Goal: Register for event/course

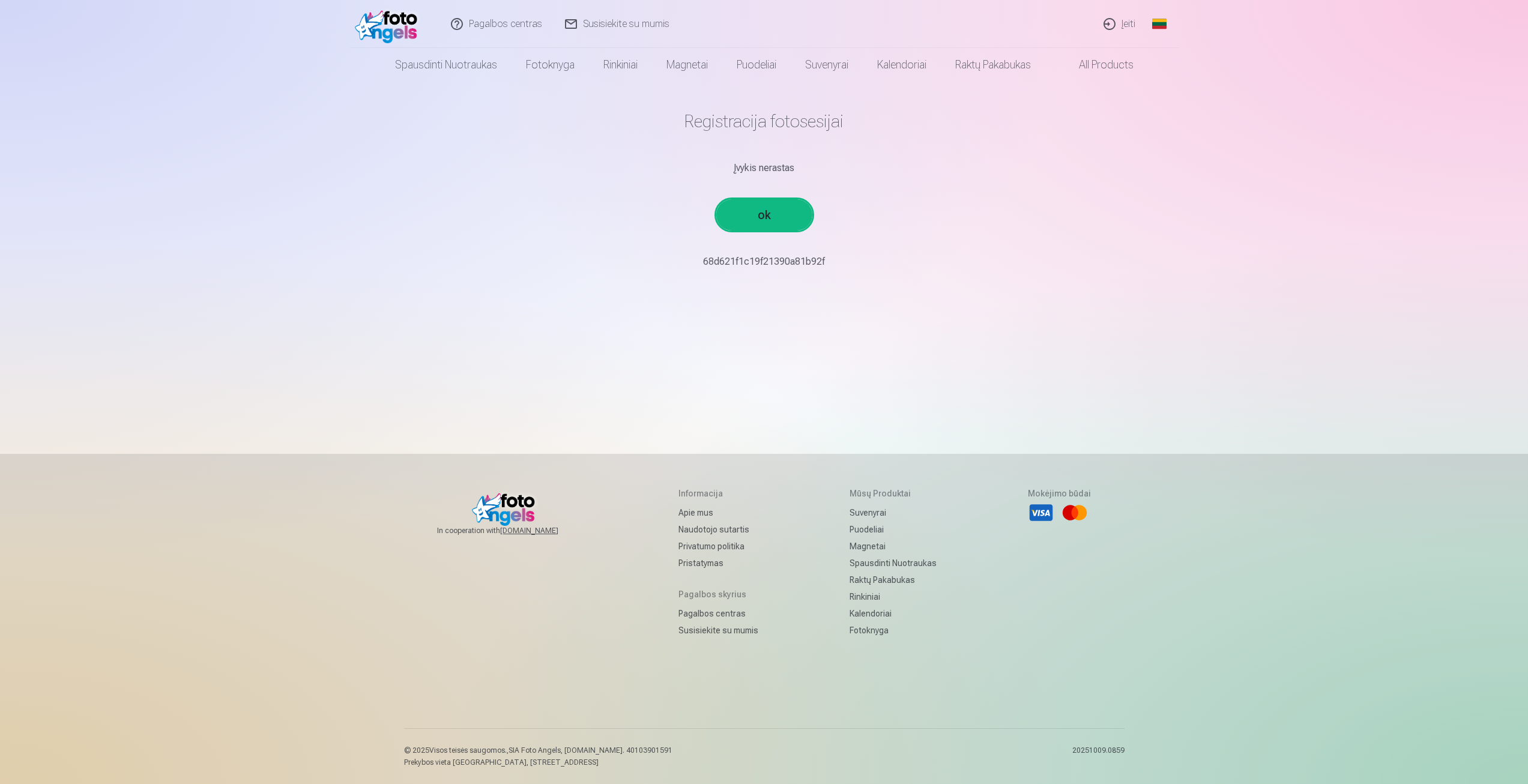
click at [763, 207] on link "ok" at bounding box center [764, 215] width 96 height 31
click at [768, 211] on link "ok" at bounding box center [764, 215] width 96 height 31
click at [759, 216] on link "ok" at bounding box center [764, 215] width 96 height 31
click at [743, 207] on link "ok" at bounding box center [764, 215] width 96 height 31
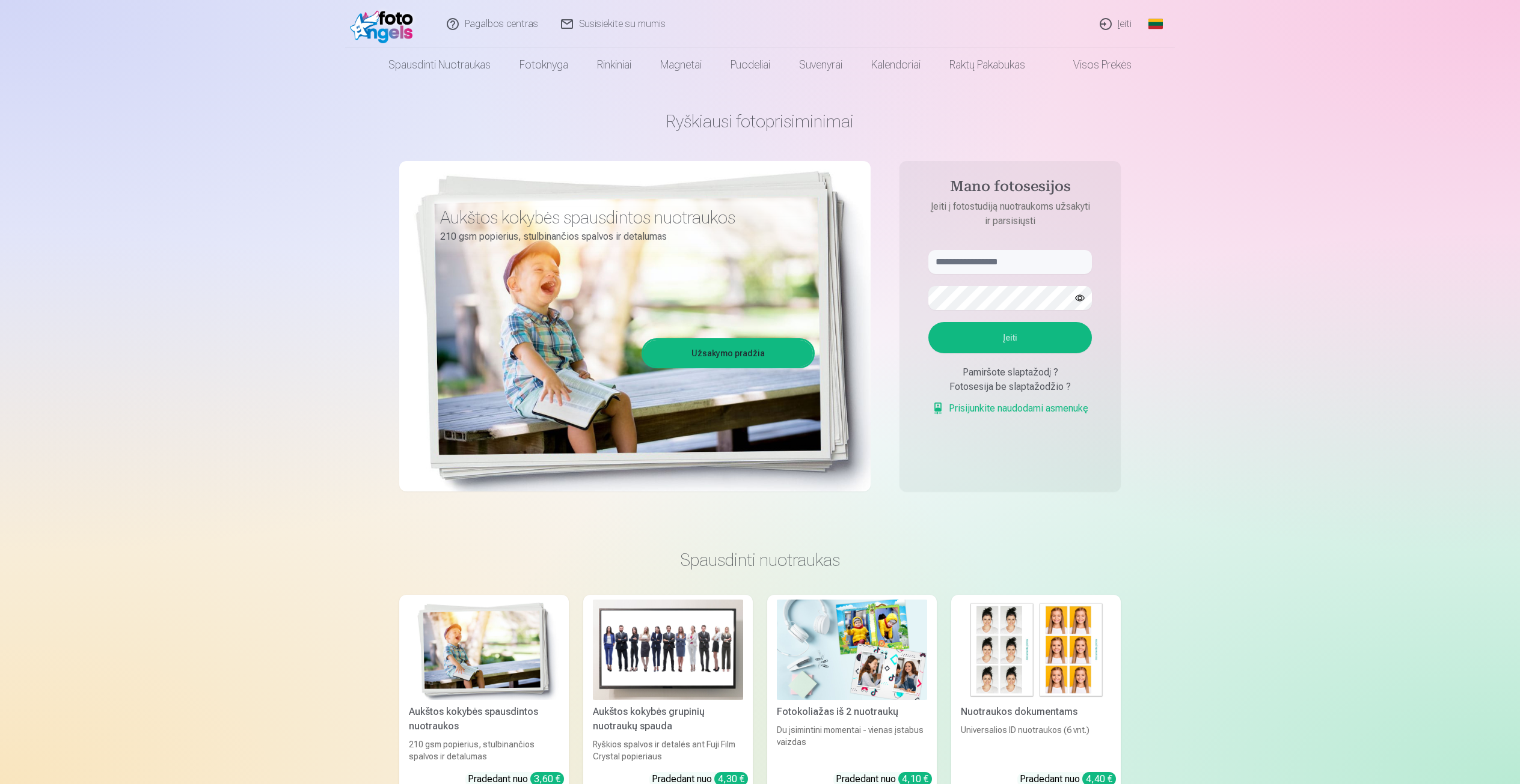
click at [1006, 331] on button "Įeiti" at bounding box center [1010, 338] width 163 height 31
click at [1122, 27] on link "Įeiti" at bounding box center [1117, 24] width 55 height 48
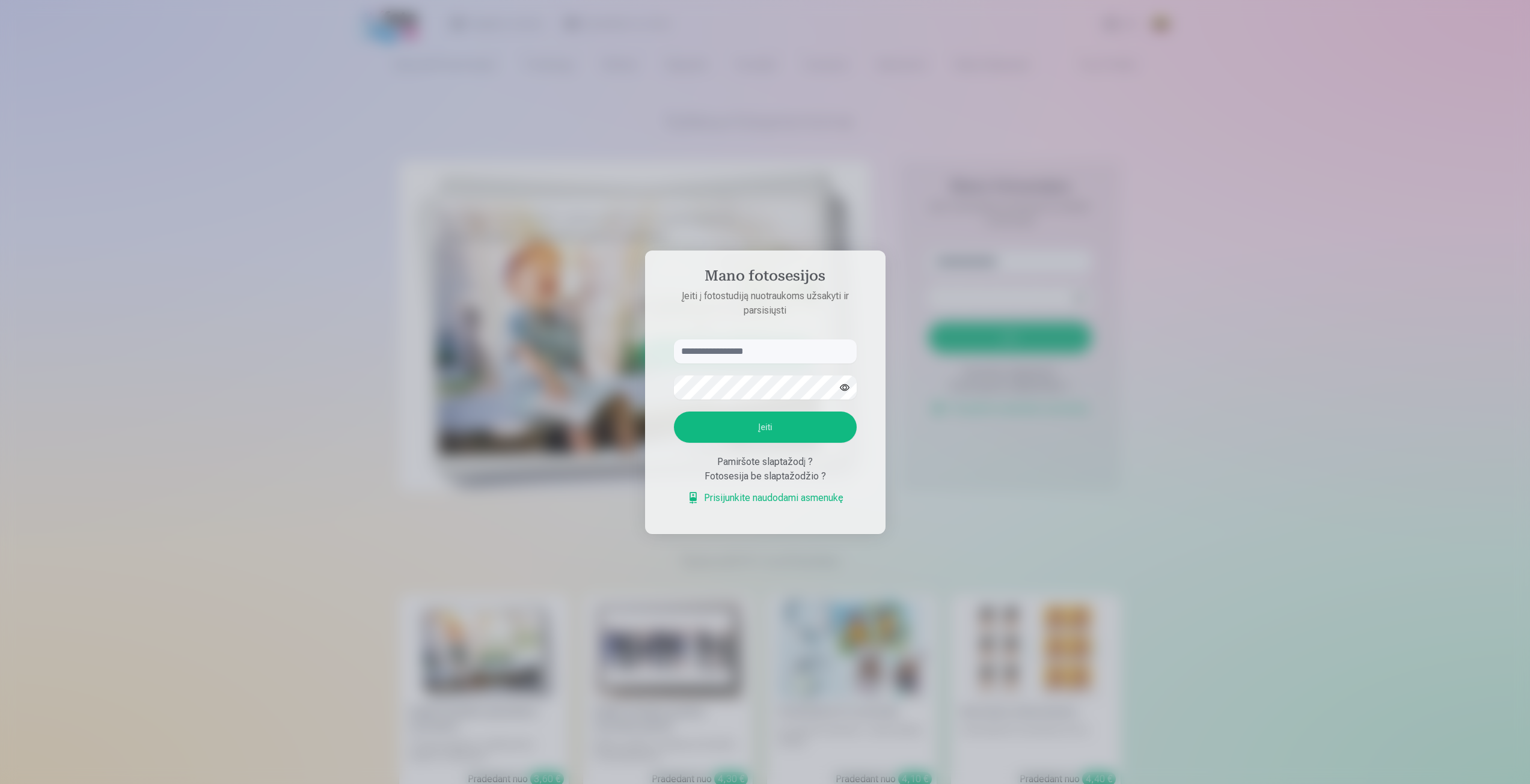
click at [1179, 302] on div at bounding box center [765, 392] width 1530 height 784
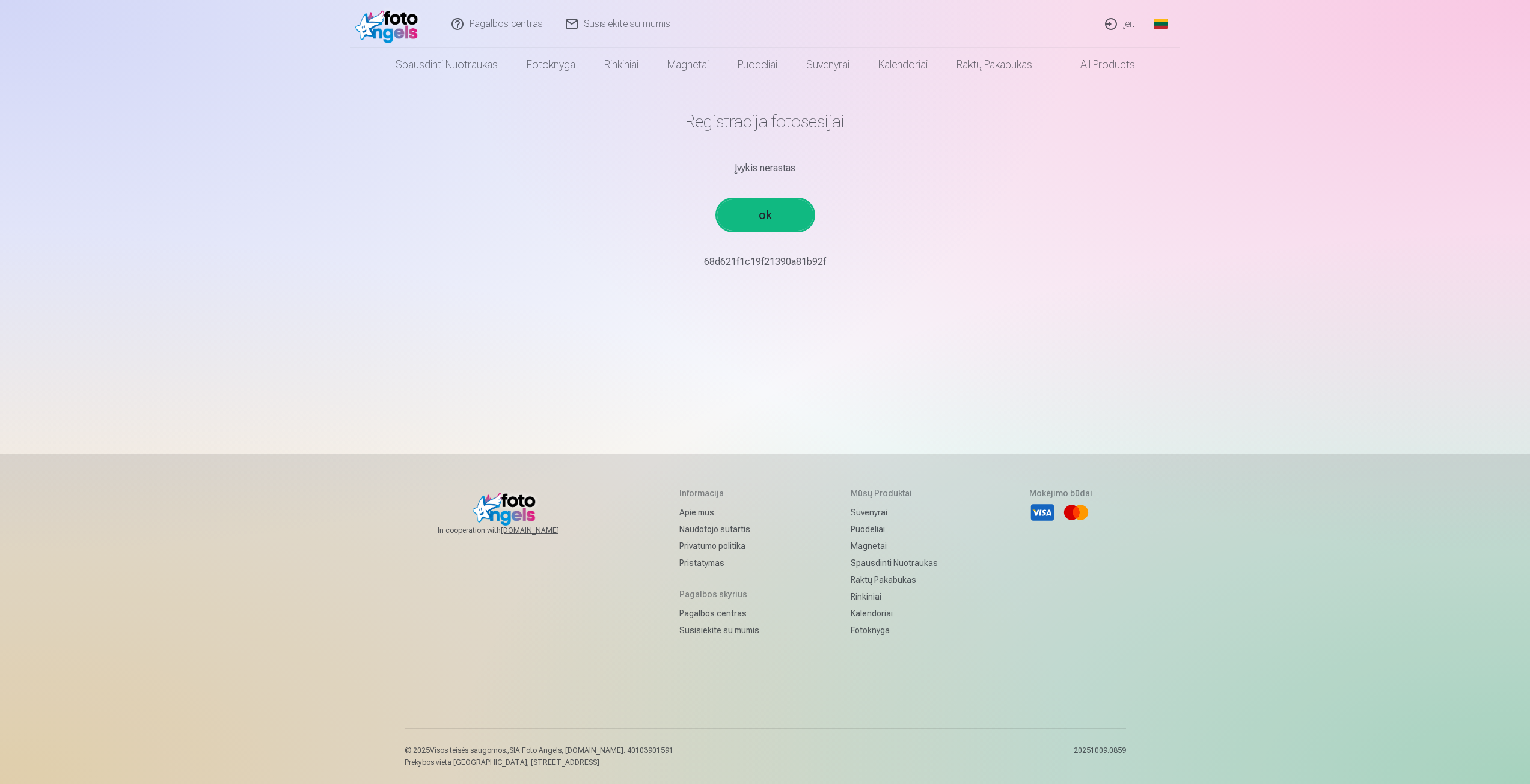
click at [770, 213] on link "ok" at bounding box center [765, 215] width 96 height 31
click at [761, 215] on link "ok" at bounding box center [765, 215] width 96 height 31
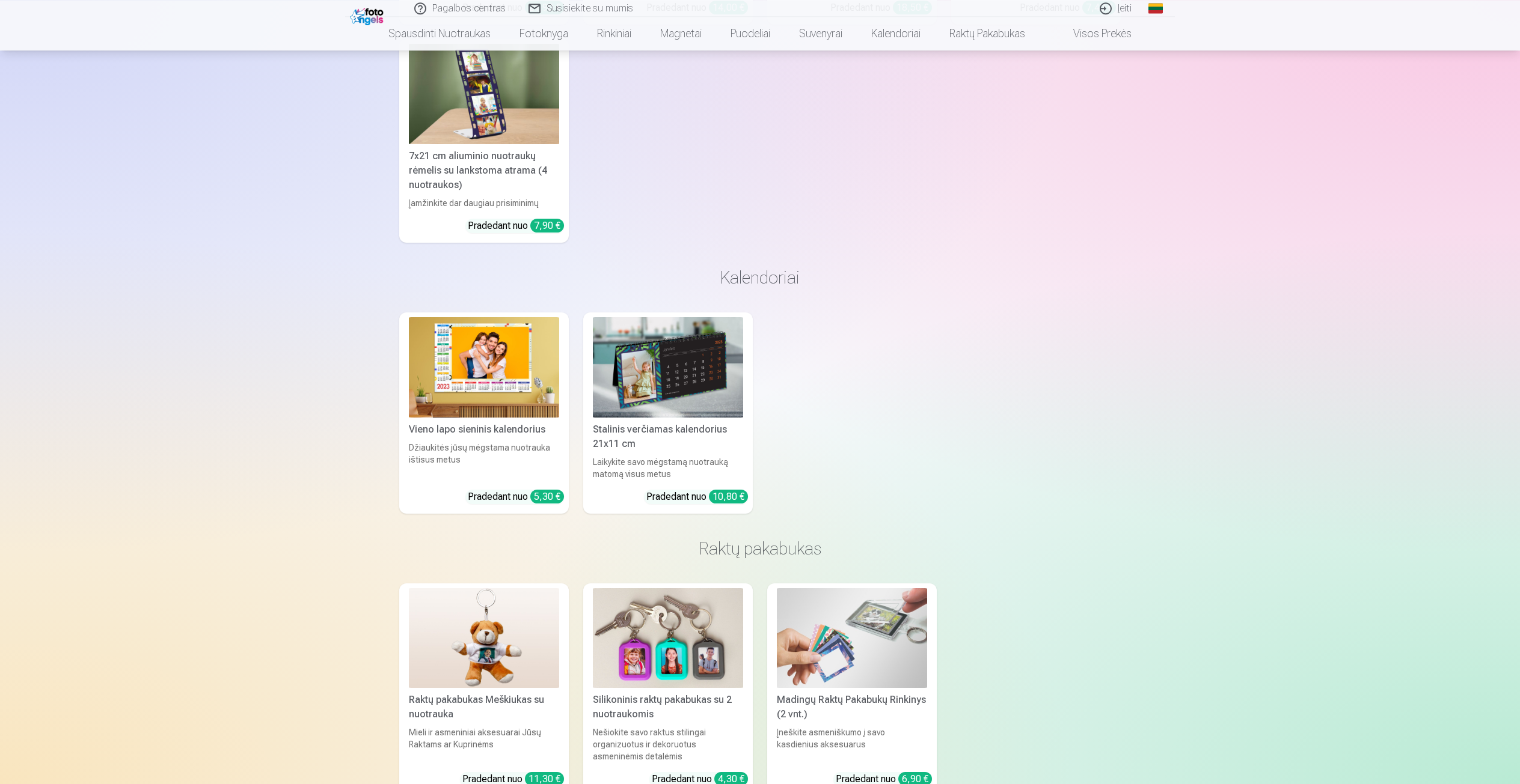
scroll to position [3127, 0]
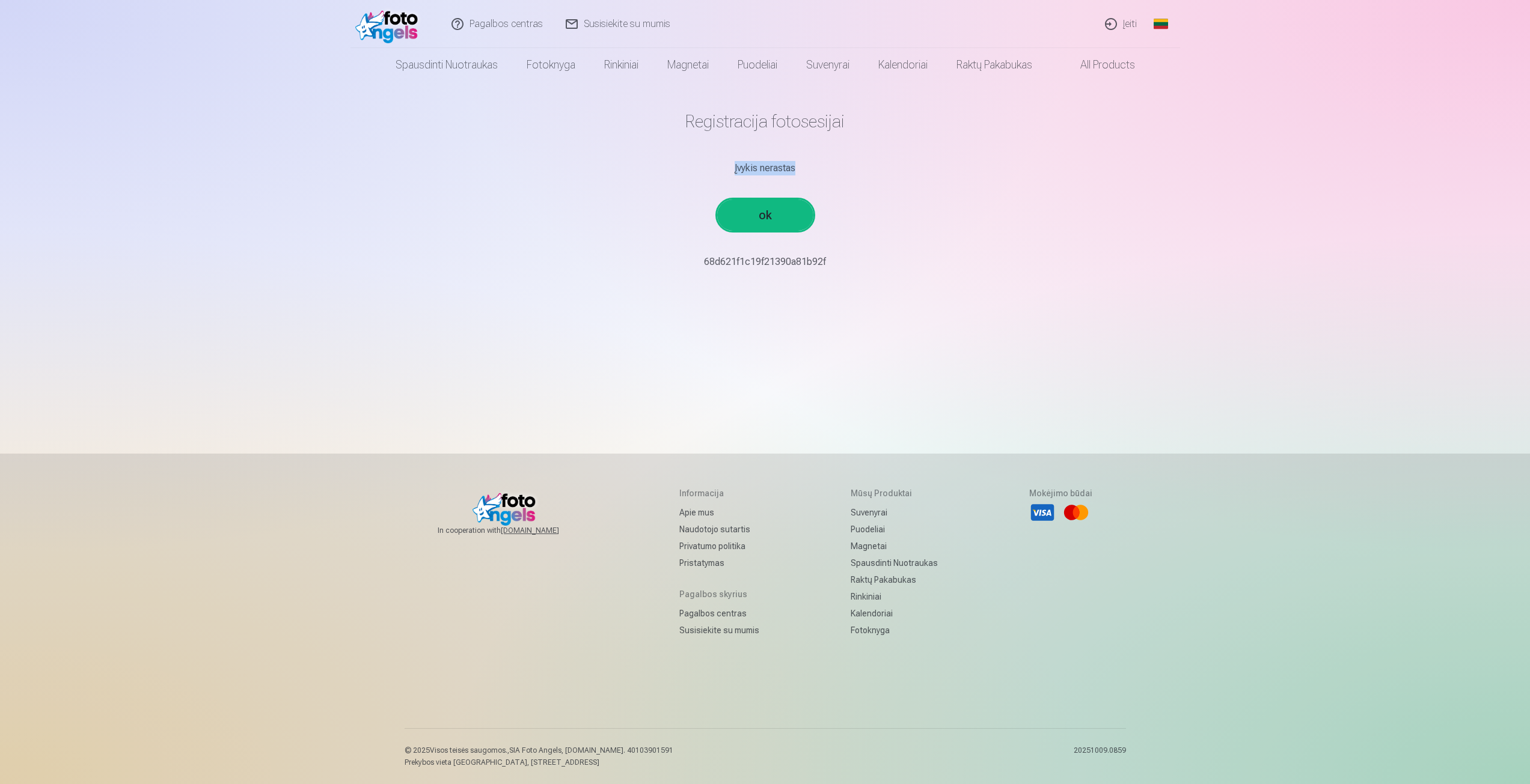
drag, startPoint x: 733, startPoint y: 166, endPoint x: 819, endPoint y: 170, distance: 86.1
click at [819, 170] on div "Įvykis nerastas" at bounding box center [765, 168] width 703 height 15
click at [939, 192] on main "Registracija fotosesijai Įvykis nerastas ok 68d621f1c19f21390a81b92f￼￼" at bounding box center [765, 190] width 703 height 217
click at [743, 260] on p "68d621f1c19f21390a81b92f￼￼" at bounding box center [765, 263] width 703 height 15
click at [1127, 25] on link "Įeiti" at bounding box center [1121, 24] width 55 height 48
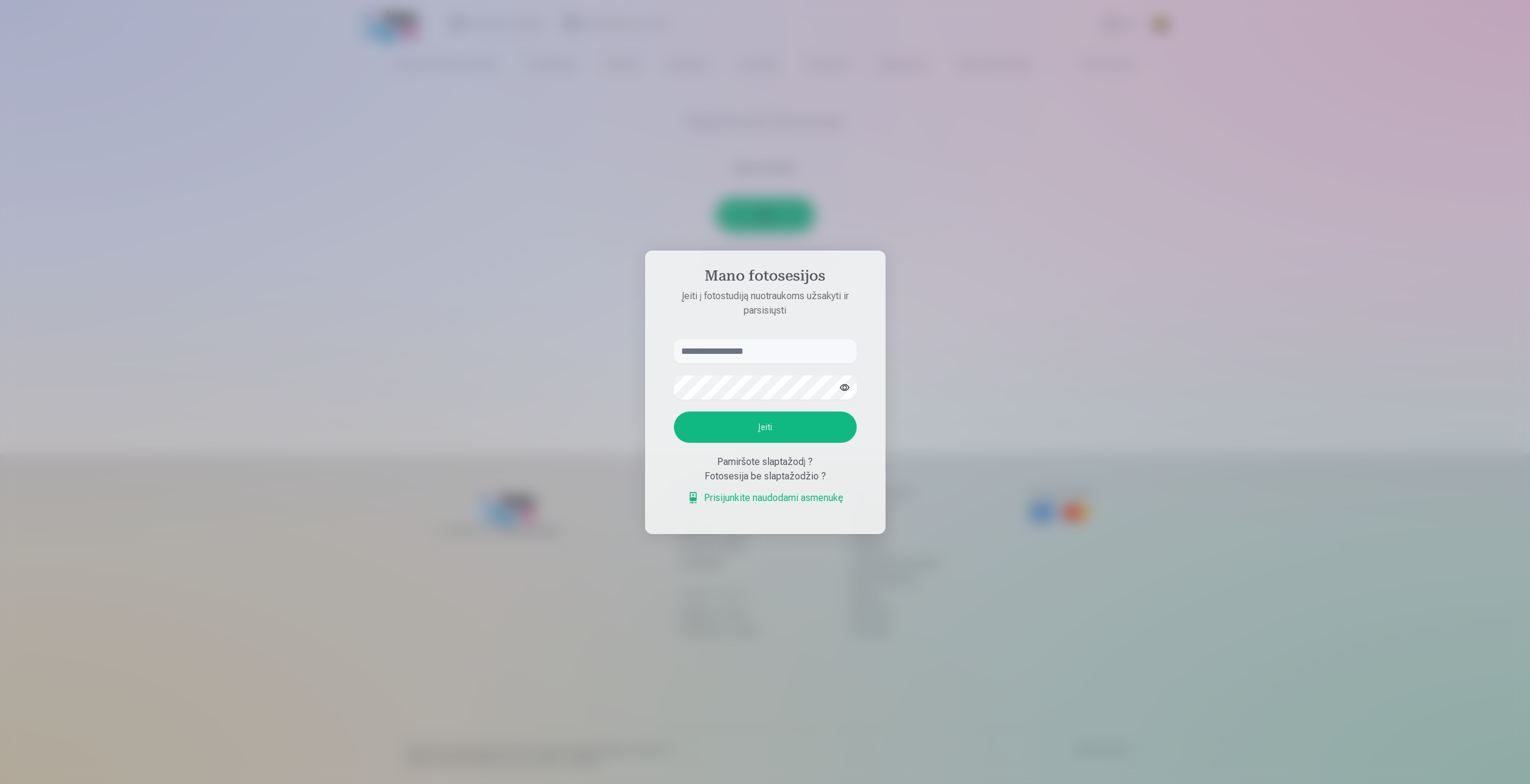
click at [777, 498] on link "Prisijunkite naudodami asmenukę" at bounding box center [765, 498] width 156 height 15
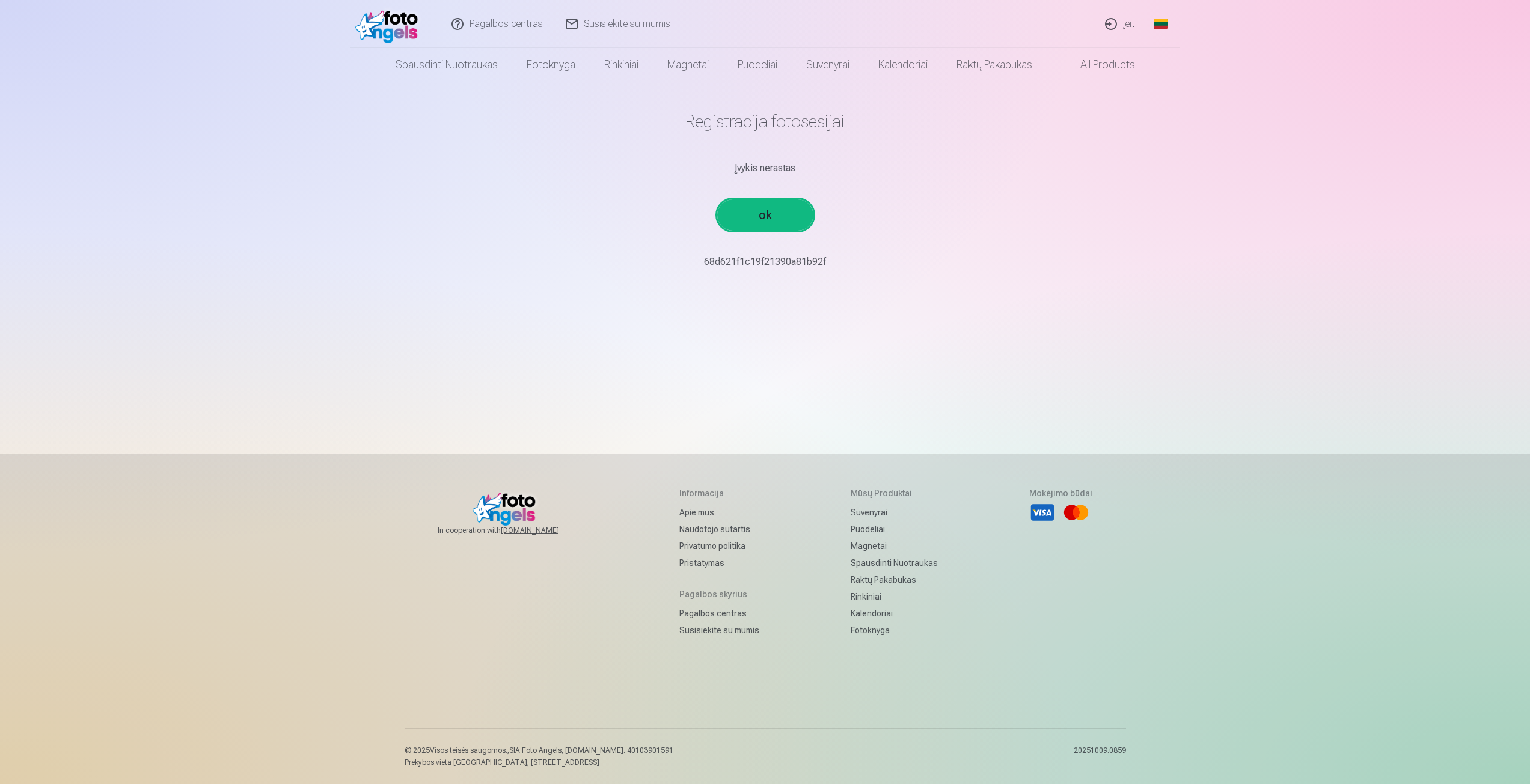
click at [757, 215] on link "ok" at bounding box center [765, 215] width 96 height 31
